Goal: Check status

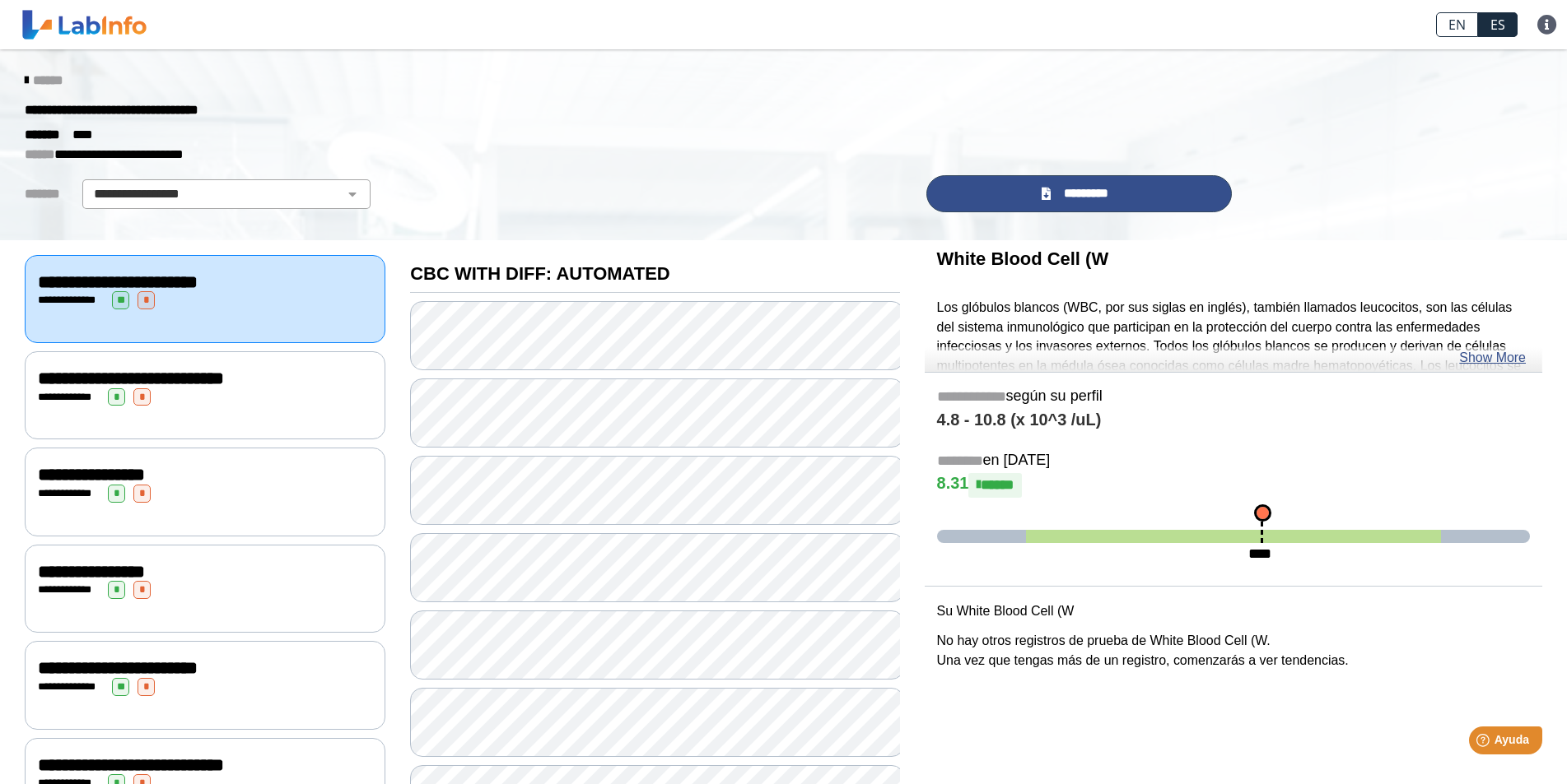
click at [1117, 191] on link "*********" at bounding box center [1079, 193] width 306 height 37
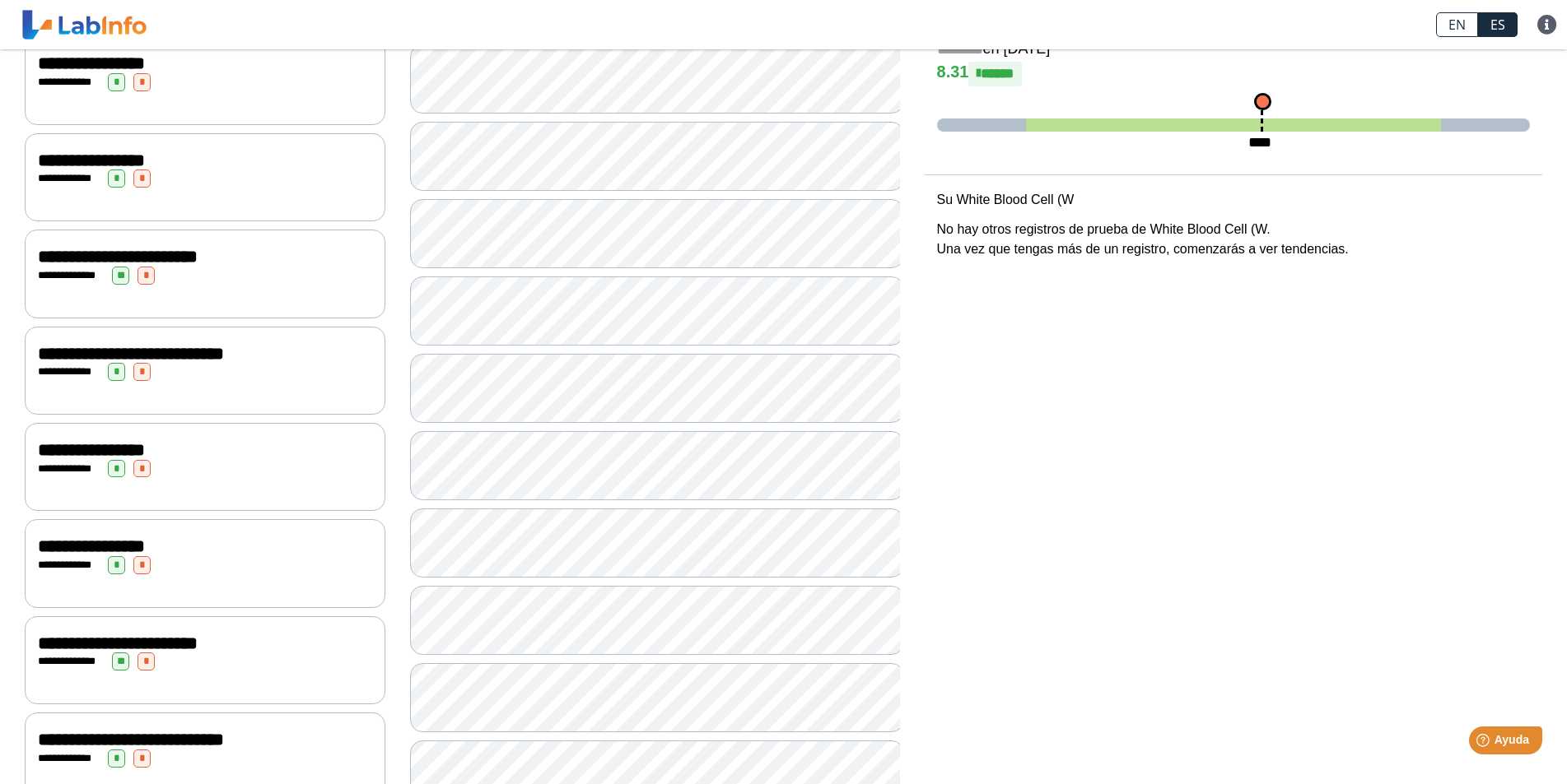
scroll to position [493, 0]
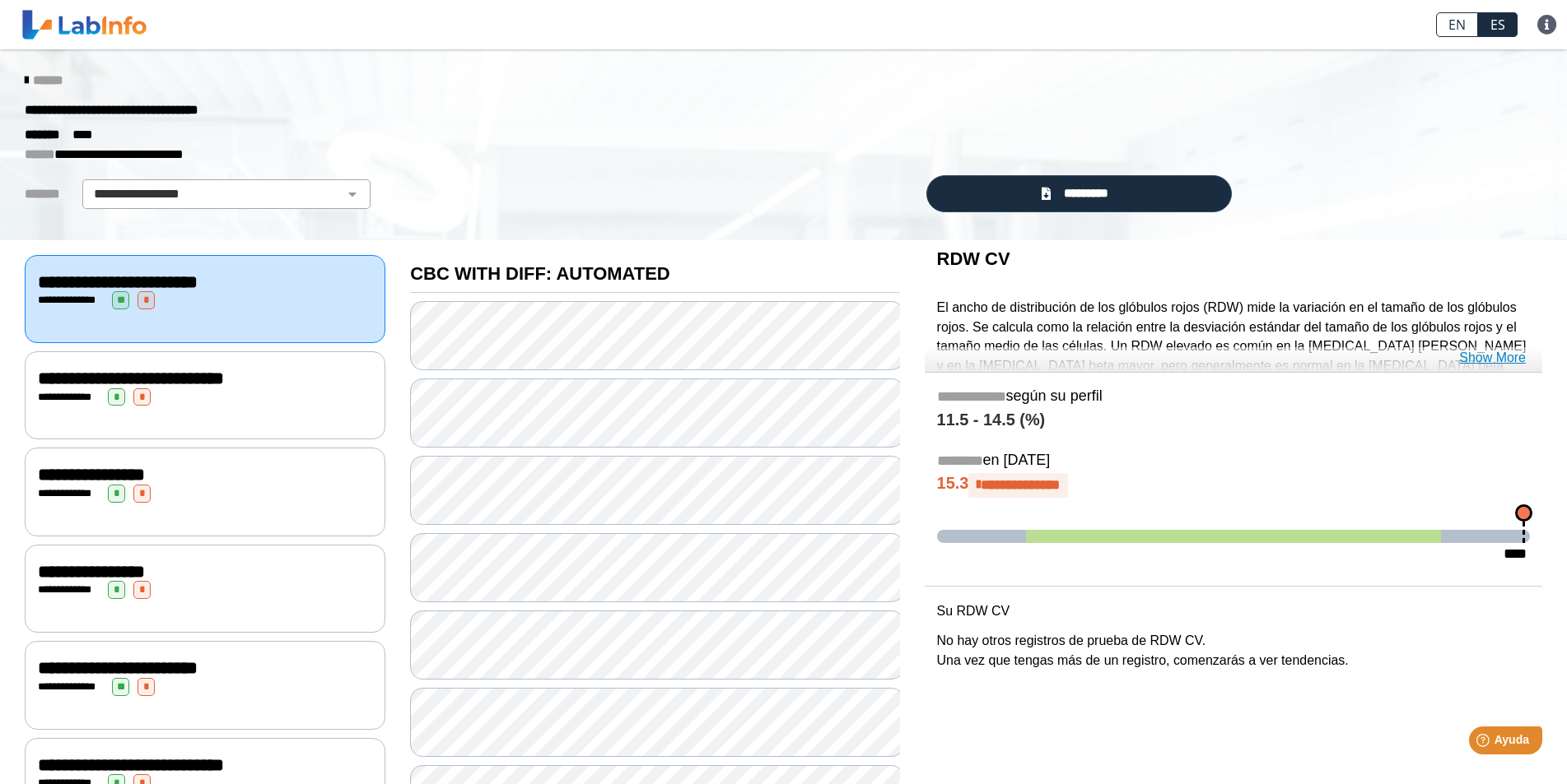
click at [1491, 359] on link "Show More" at bounding box center [1492, 357] width 67 height 20
